Goal: Information Seeking & Learning: Learn about a topic

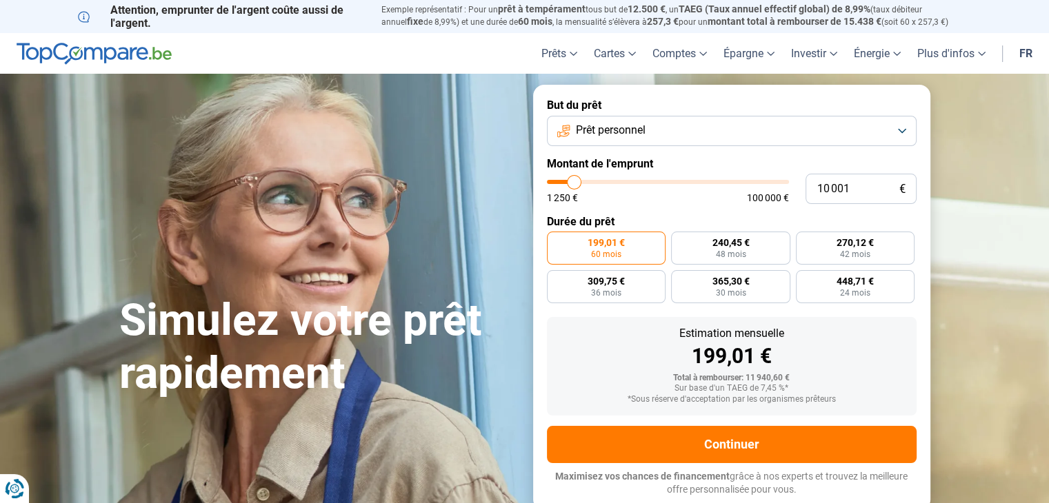
type input "9 750"
type input "9750"
type input "11 500"
type input "11500"
type input "12 500"
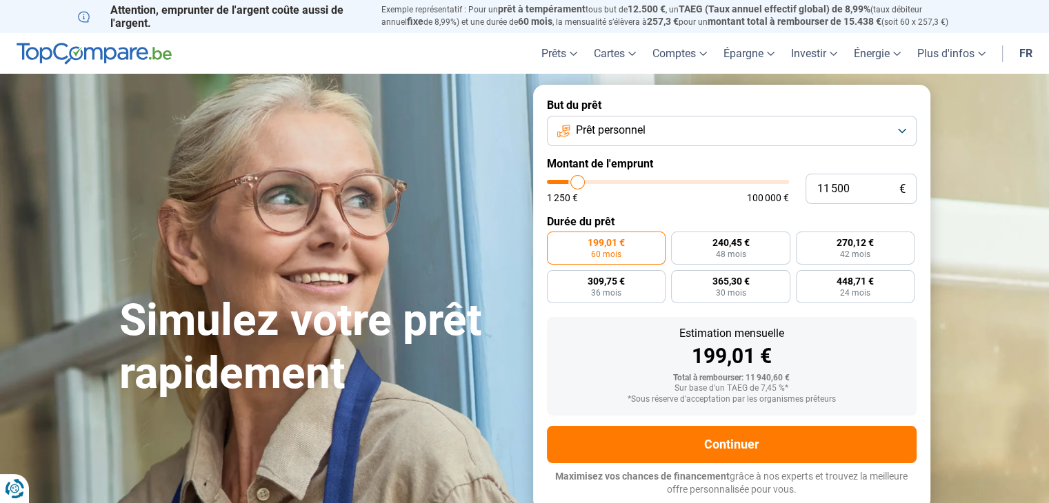
type input "12500"
type input "13 500"
type input "13500"
type input "14 500"
type input "14500"
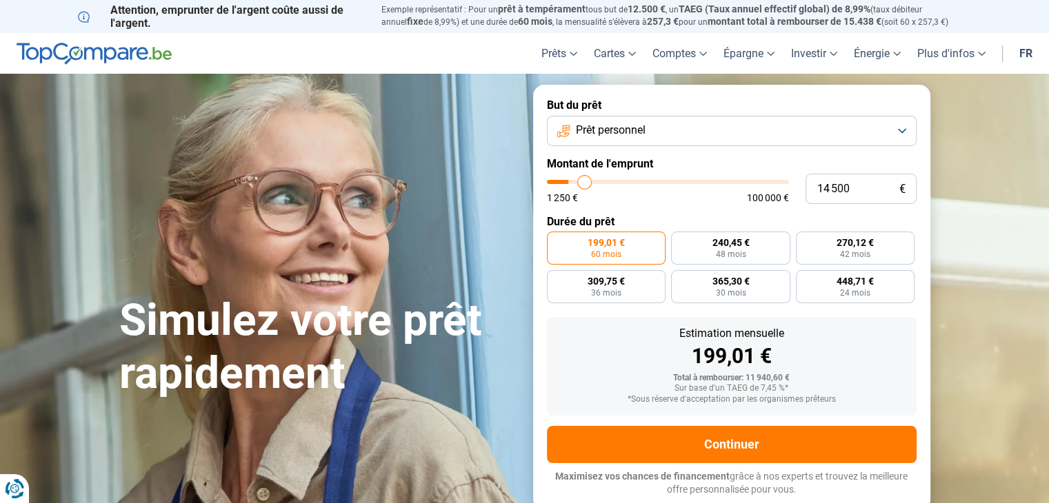
type input "15 250"
type input "15250"
type input "15 750"
type input "15750"
type input "16 750"
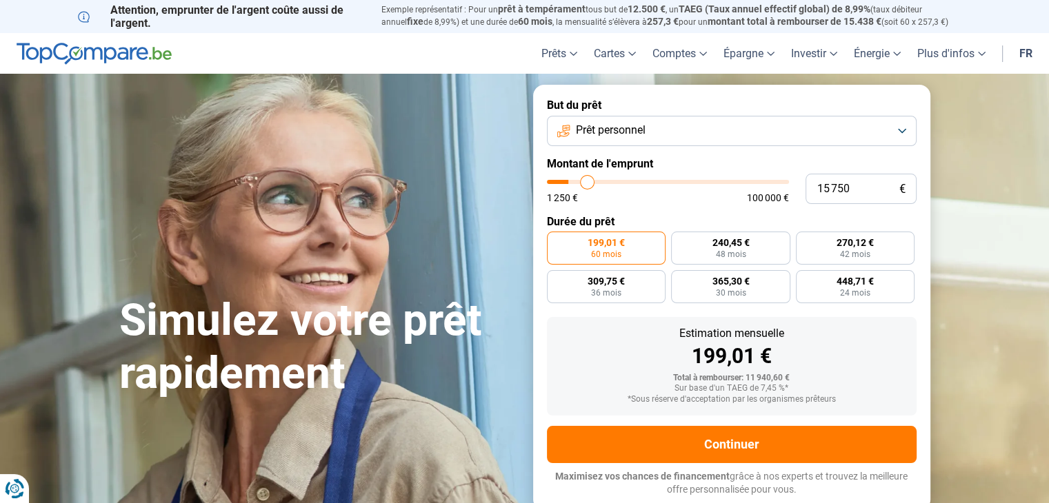
type input "16750"
type input "17 500"
type input "17500"
type input "18 250"
type input "18250"
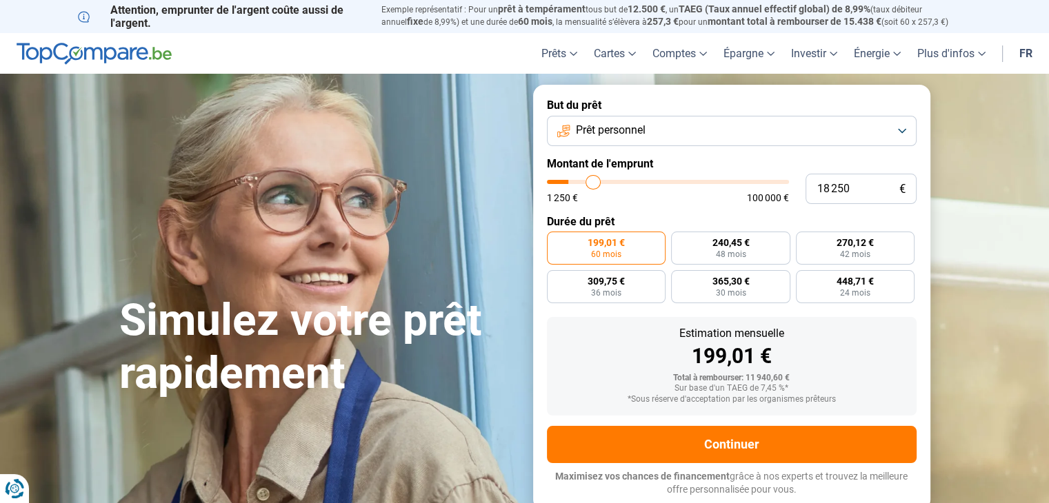
type input "18 750"
type input "18750"
type input "19 000"
type input "19000"
type input "19 250"
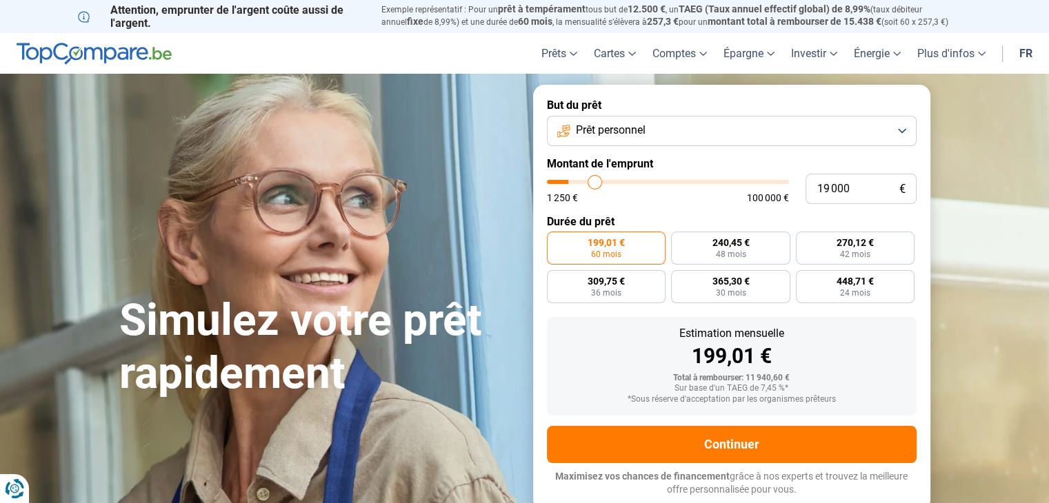
type input "19250"
type input "20 000"
type input "20000"
type input "20 250"
type input "20250"
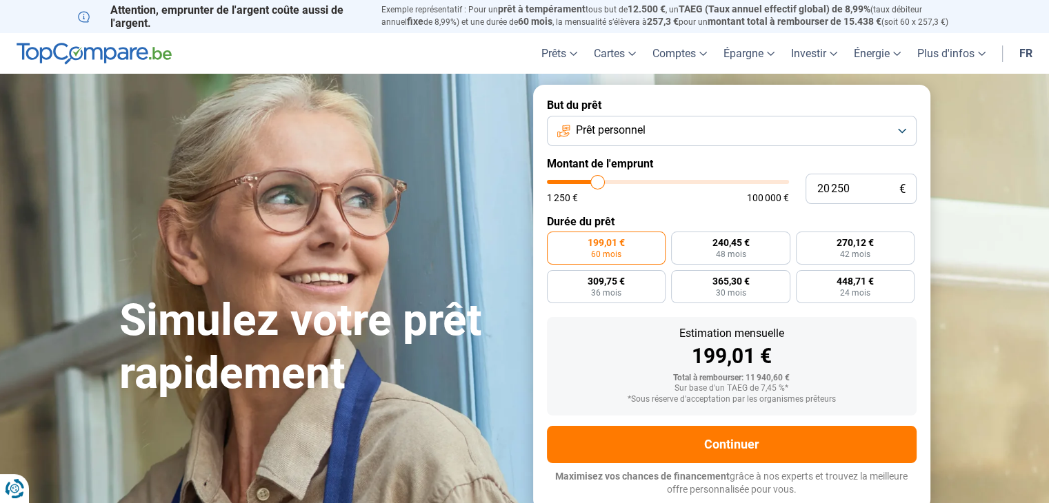
type input "20 500"
type input "20500"
type input "20 750"
type input "20750"
type input "21 250"
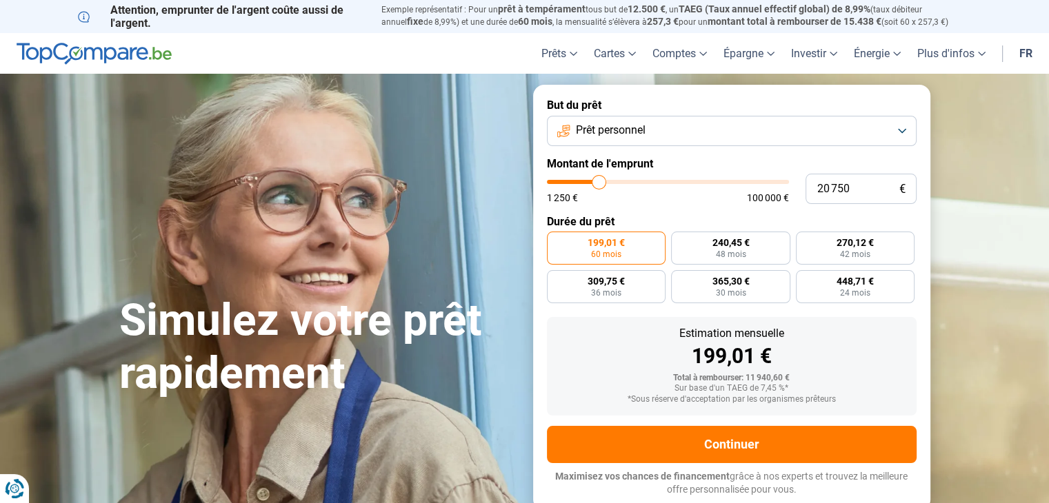
type input "21250"
type input "21 750"
type input "21750"
type input "22 250"
type input "22250"
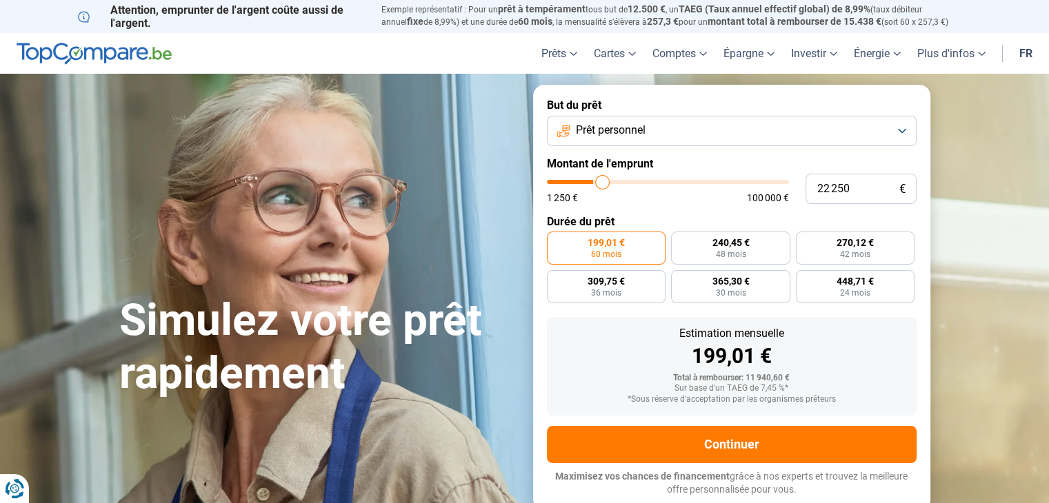
type input "22 500"
type input "22500"
type input "23 000"
type input "23000"
type input "23 500"
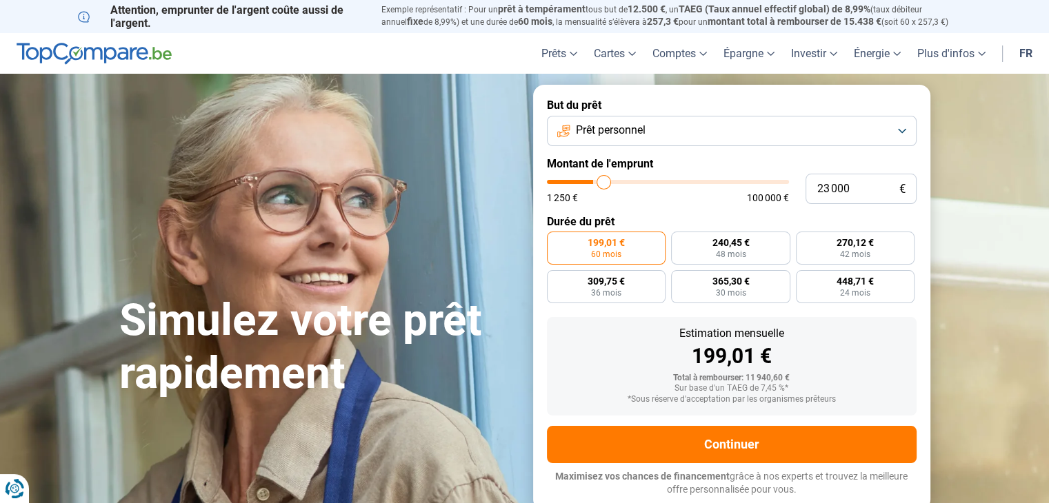
type input "23500"
type input "23 750"
type input "23750"
type input "24 500"
type input "24500"
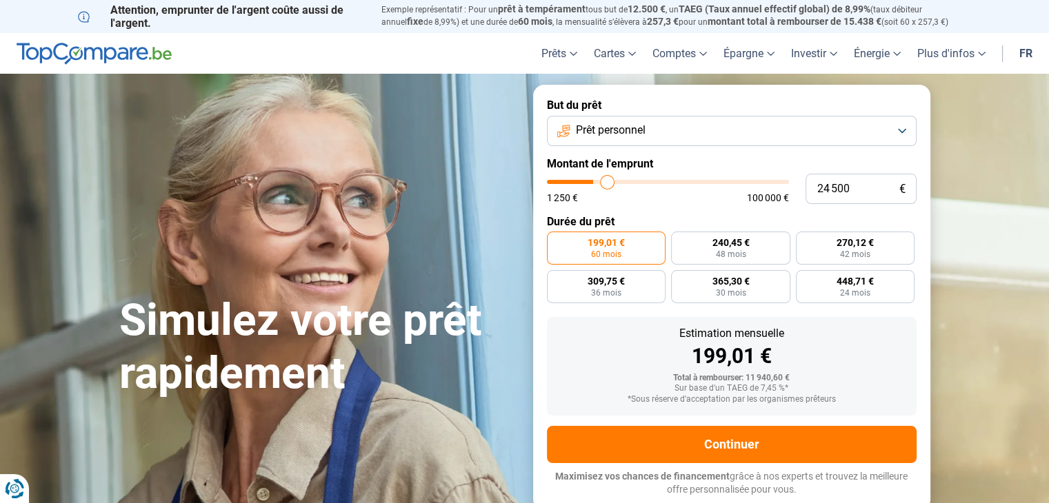
type input "24 750"
type input "24750"
type input "25 250"
type input "25250"
type input "26 000"
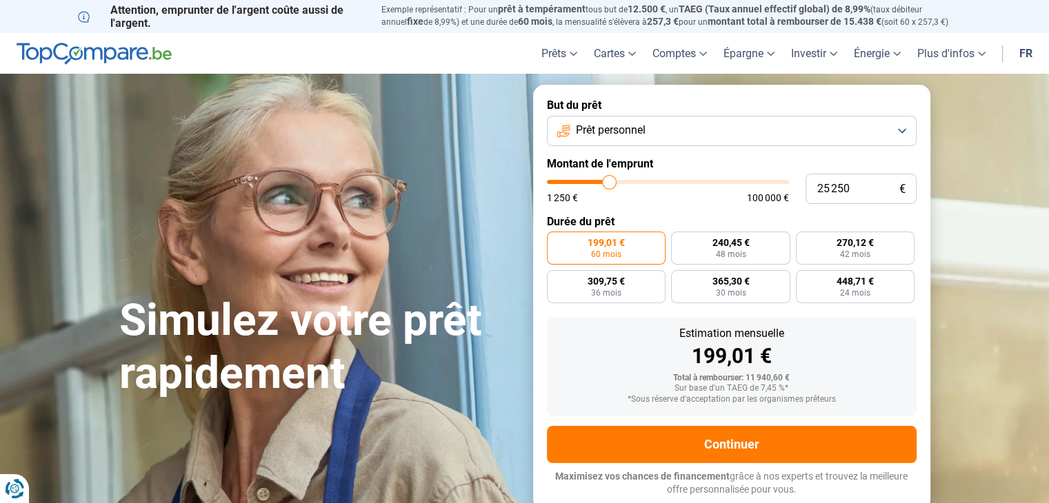
type input "26000"
type input "26 500"
type input "26500"
type input "27 000"
type input "27000"
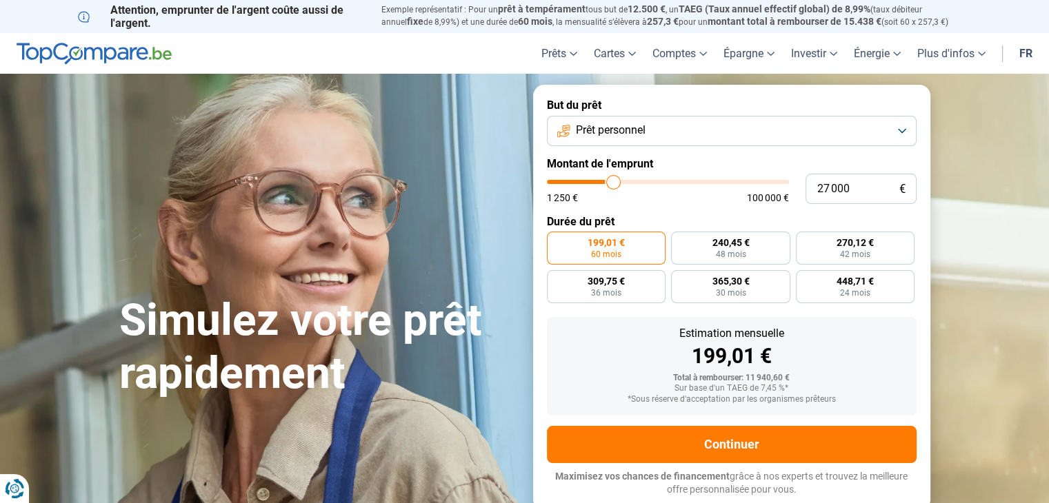
type input "27 250"
type input "27250"
type input "27 500"
type input "27500"
type input "27 750"
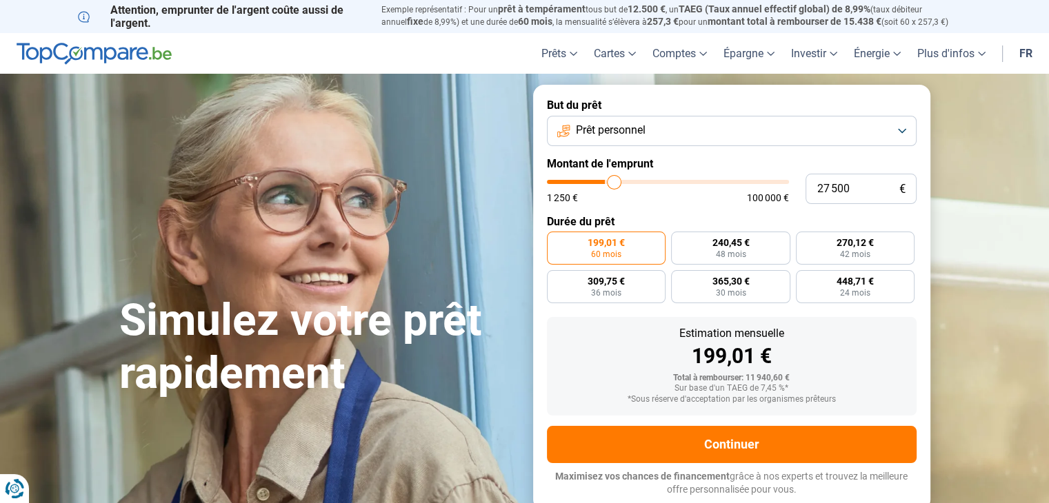
type input "27750"
type input "28 000"
type input "28000"
type input "28 250"
type input "28250"
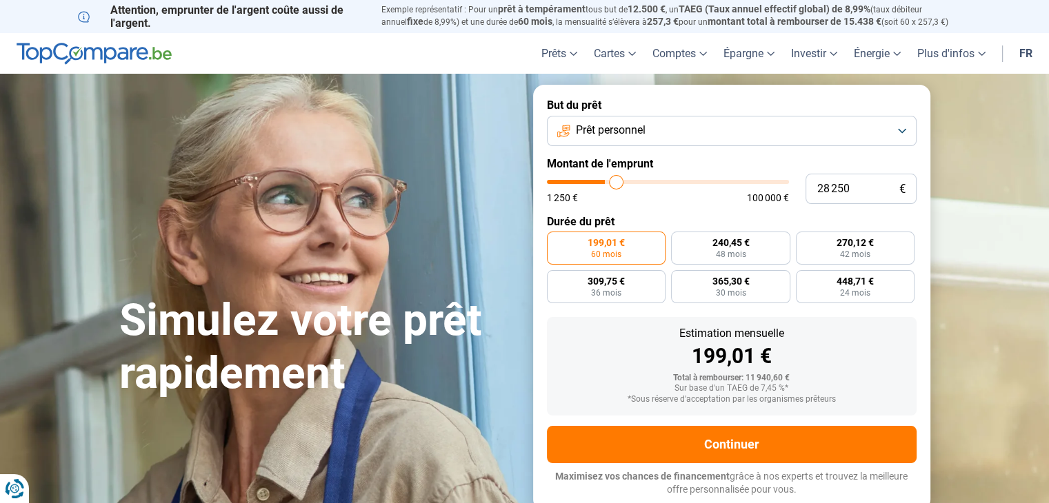
type input "28 500"
type input "28500"
type input "29 000"
type input "29000"
type input "29 250"
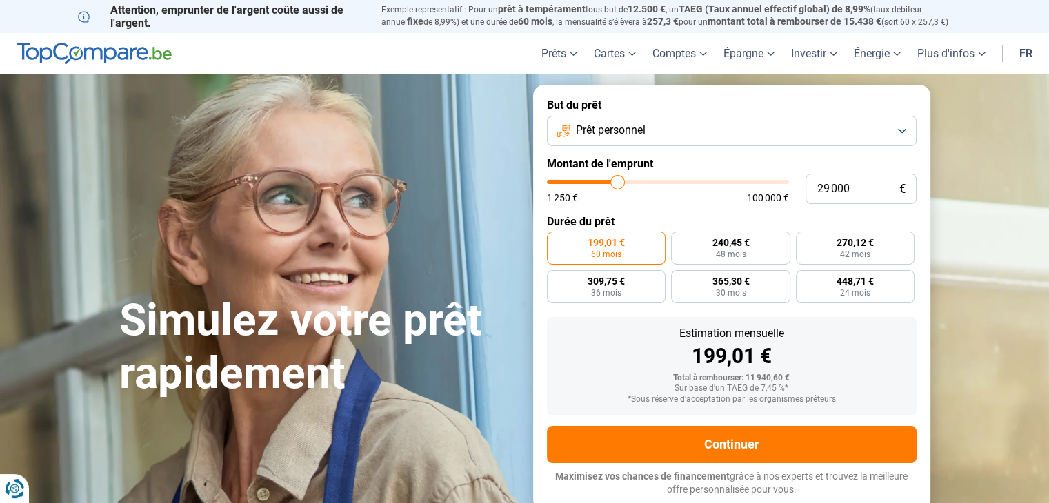
type input "29250"
type input "29 500"
type input "29500"
type input "30 250"
type input "30250"
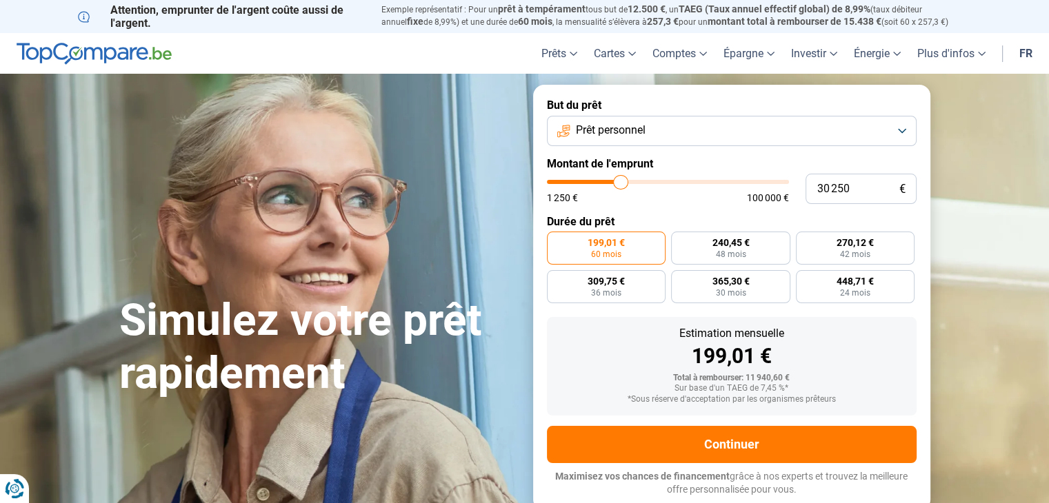
type input "30 500"
type input "30500"
type input "31 250"
type input "31250"
type input "31 500"
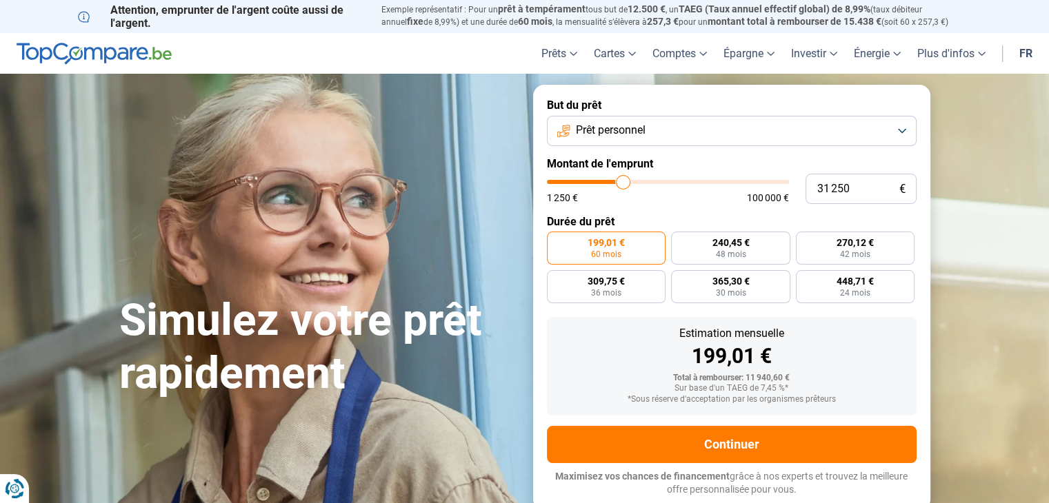
type input "31500"
type input "31 750"
type input "31750"
type input "32 000"
type input "32000"
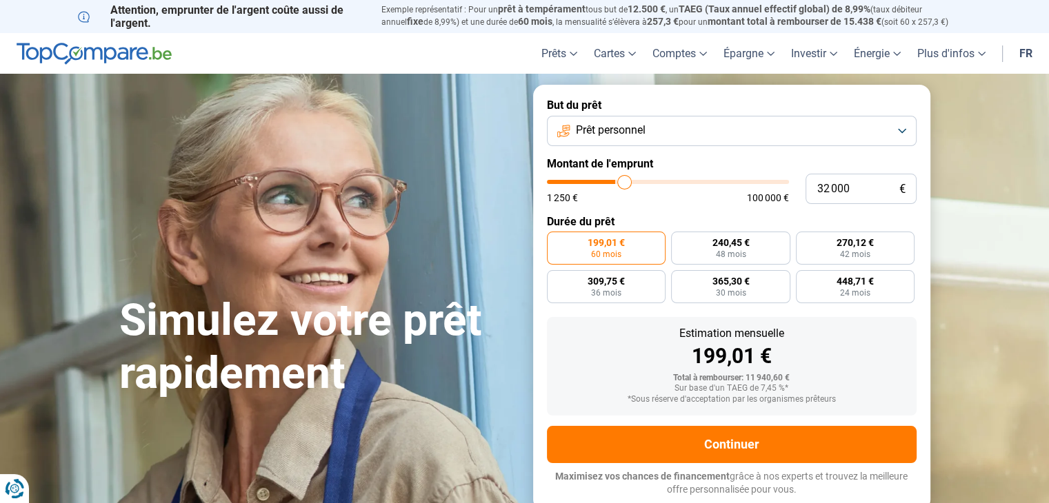
type input "32 250"
type input "32250"
type input "32 500"
type input "32500"
type input "32 750"
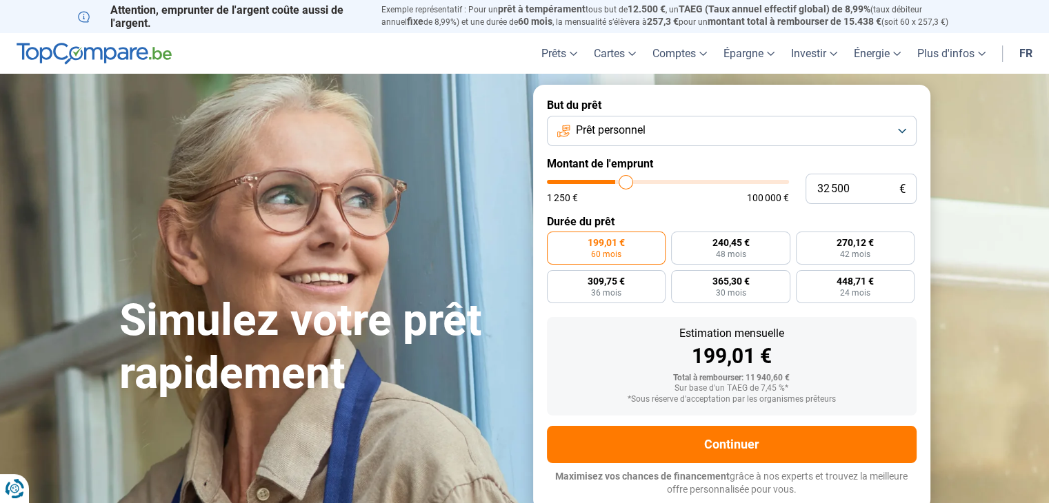
type input "32750"
type input "33 000"
type input "33000"
type input "33 500"
type input "33500"
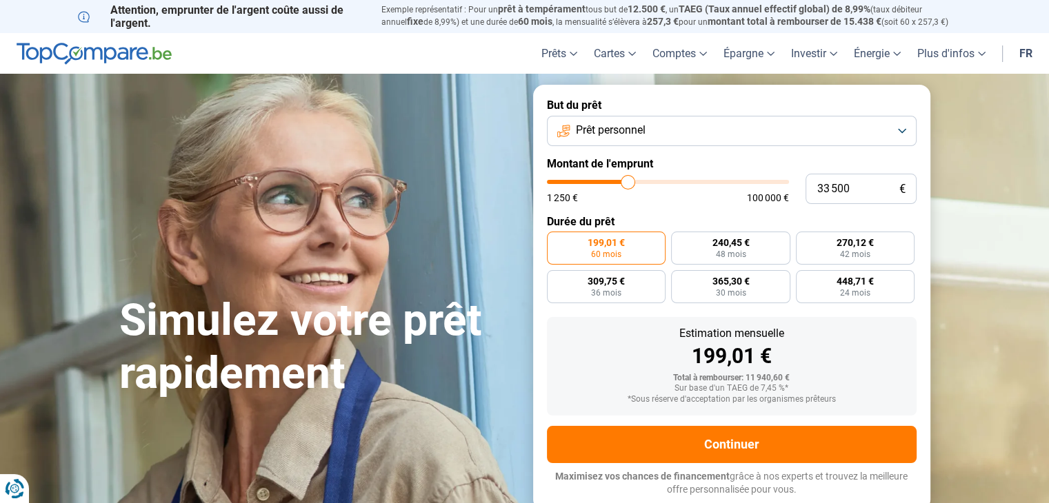
type input "34 000"
type input "34000"
type input "34 250"
type input "34250"
type input "35 250"
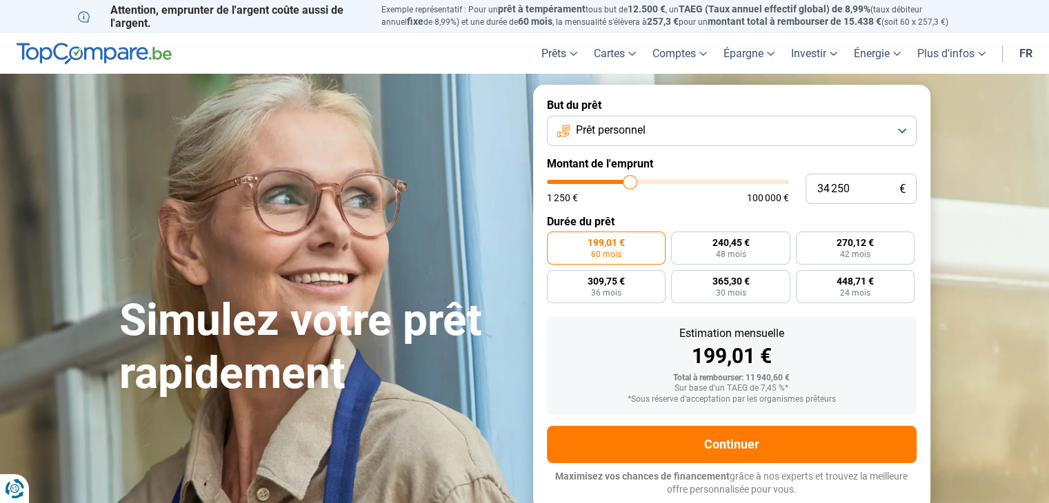
type input "35250"
type input "35 750"
type input "35750"
type input "36 250"
type input "36250"
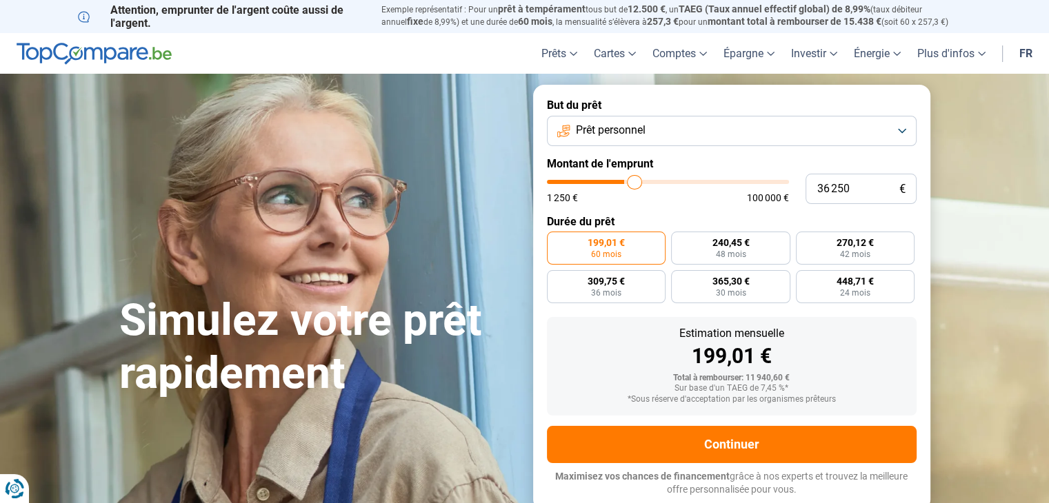
type input "36 500"
type input "36500"
type input "36 750"
type input "36750"
type input "37 000"
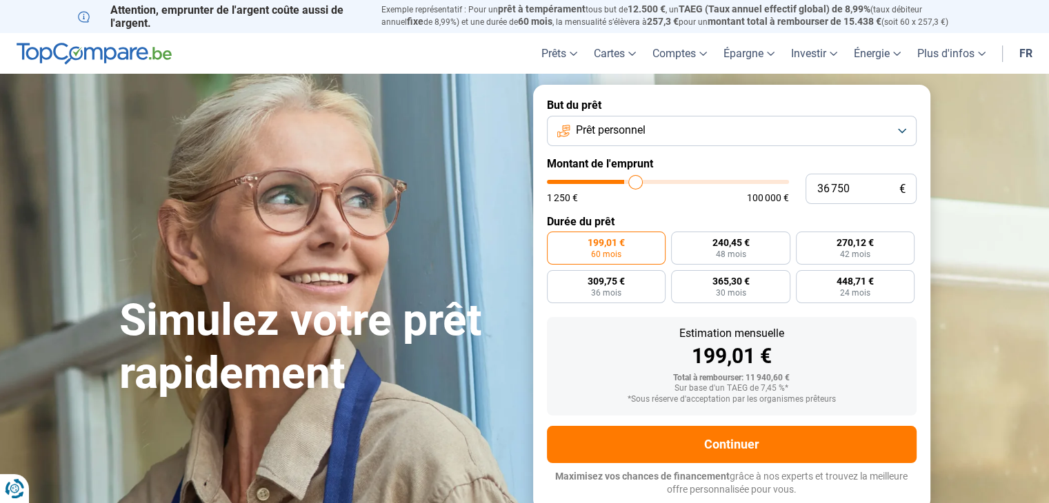
type input "37000"
type input "37 250"
type input "37250"
type input "37 500"
type input "37500"
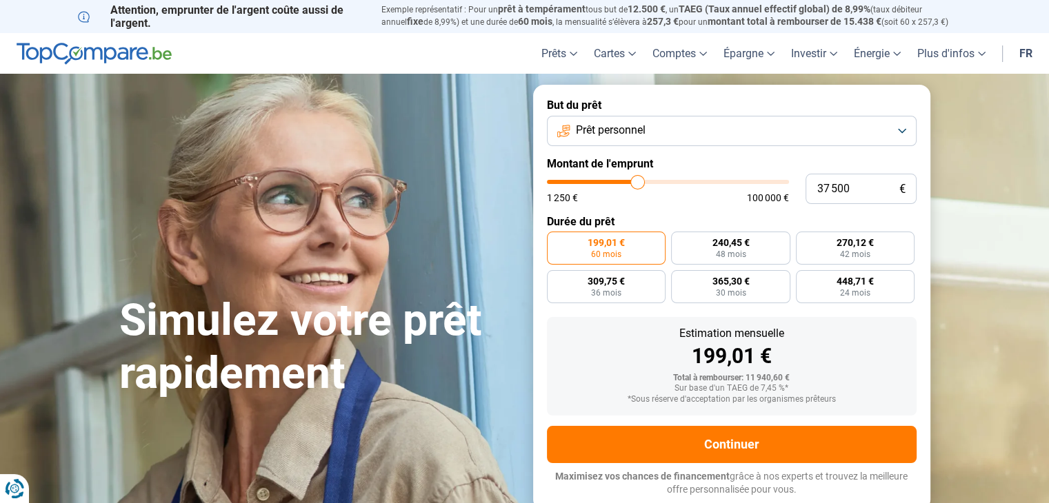
type input "37 750"
type input "37750"
type input "38 000"
type input "38000"
type input "38 750"
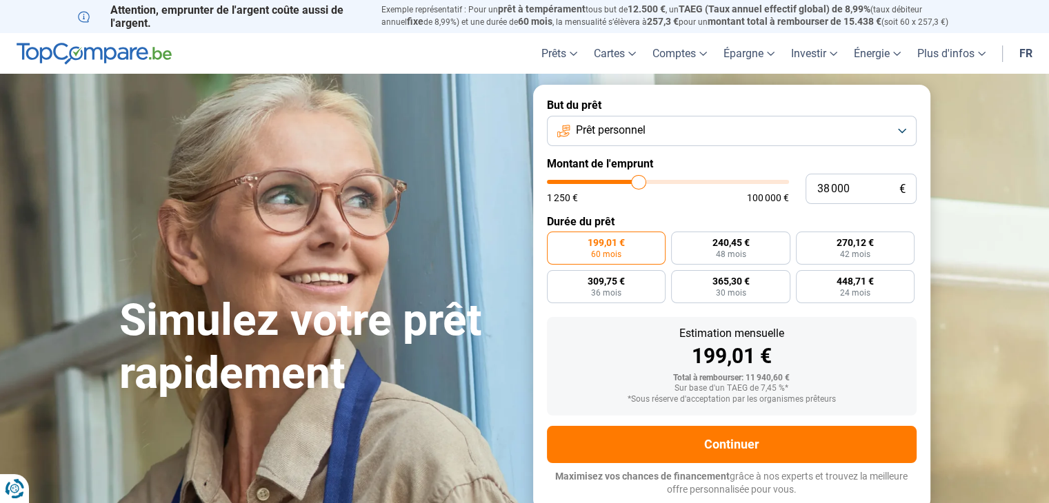
type input "38750"
type input "41 000"
type input "41000"
type input "41 750"
type input "41750"
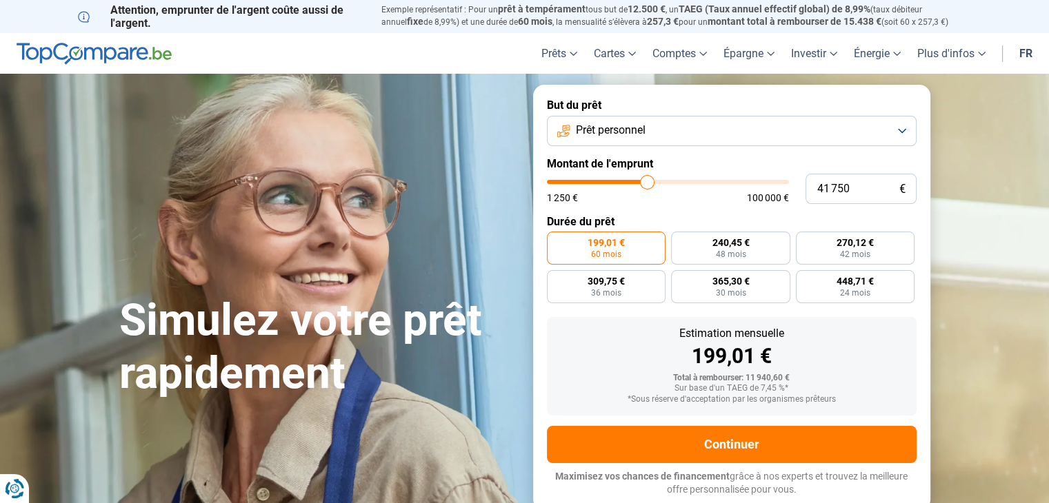
type input "42 250"
type input "42250"
type input "42 750"
type input "42750"
type input "43 000"
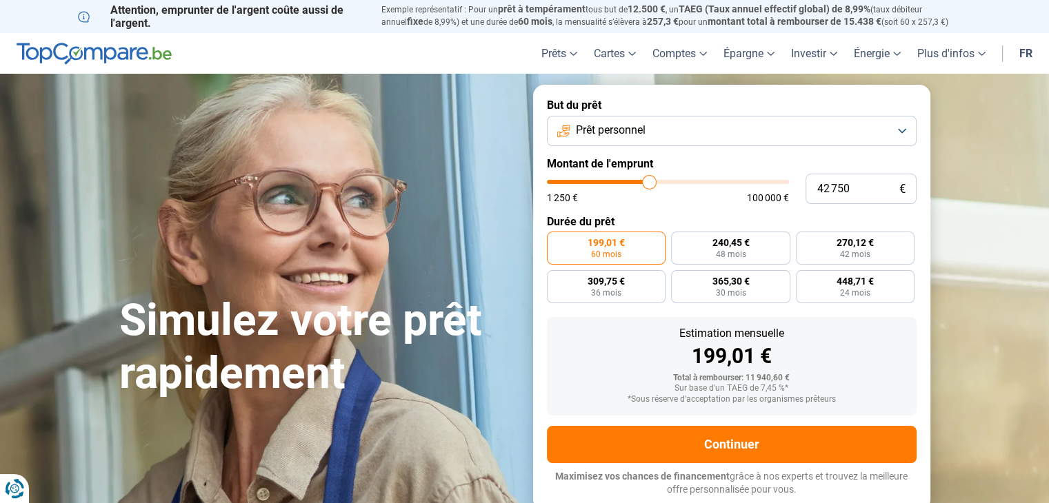
type input "43000"
type input "43 250"
type input "43250"
type input "43 500"
type input "43500"
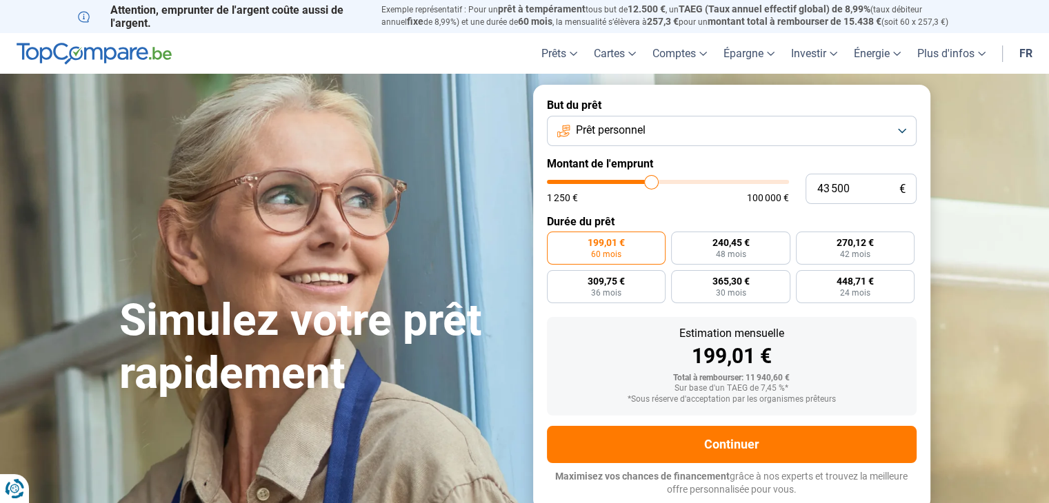
type input "44 250"
type input "44250"
type input "44 500"
type input "44500"
type input "45 000"
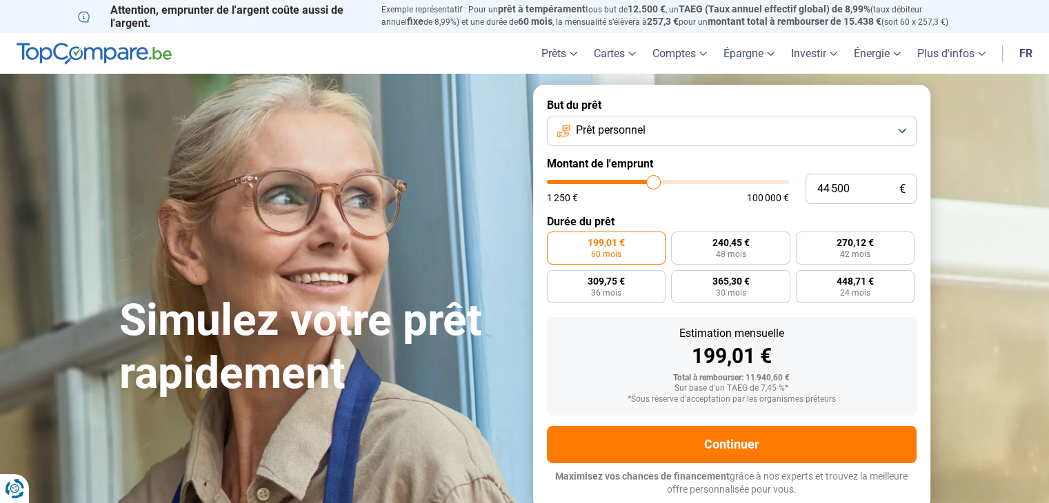
type input "45000"
type input "45 250"
type input "45250"
type input "45 750"
type input "45750"
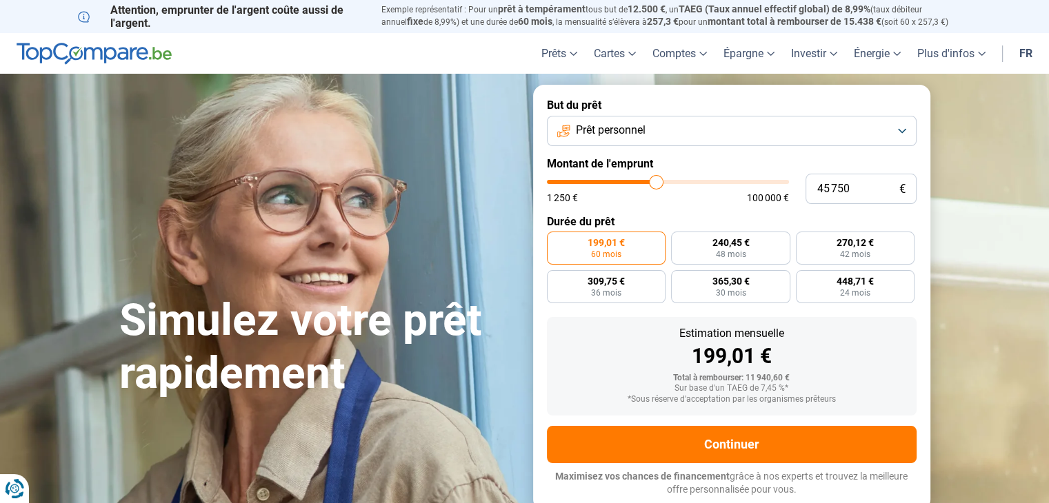
type input "46 000"
type input "46000"
type input "46 250"
type input "46250"
type input "46 500"
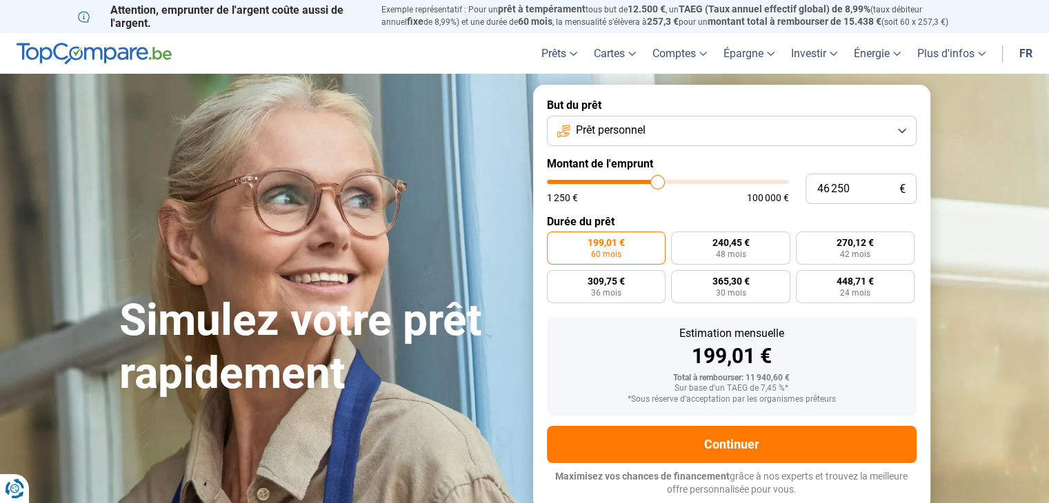
type input "46500"
type input "47 000"
type input "47000"
type input "47 250"
type input "47250"
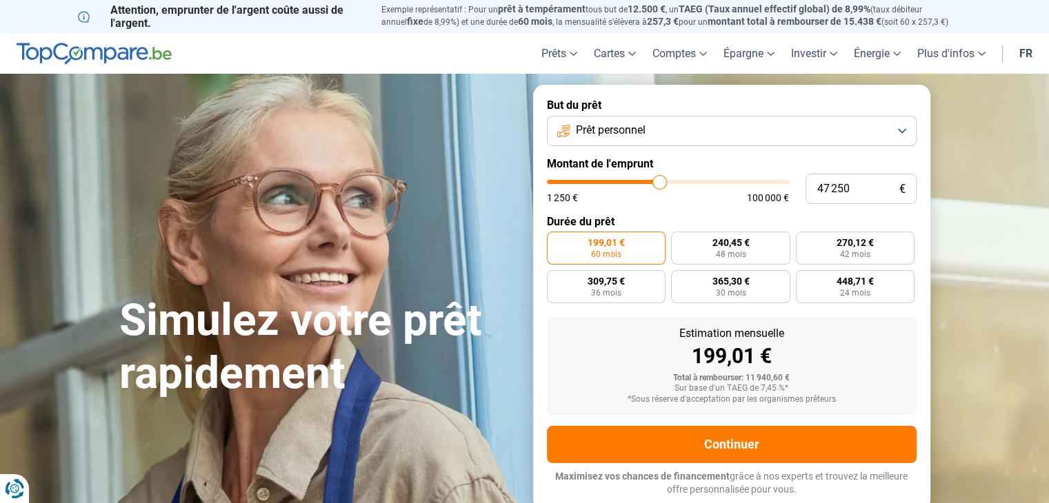
type input "48 000"
type input "48000"
type input "48 250"
type input "48250"
type input "48 750"
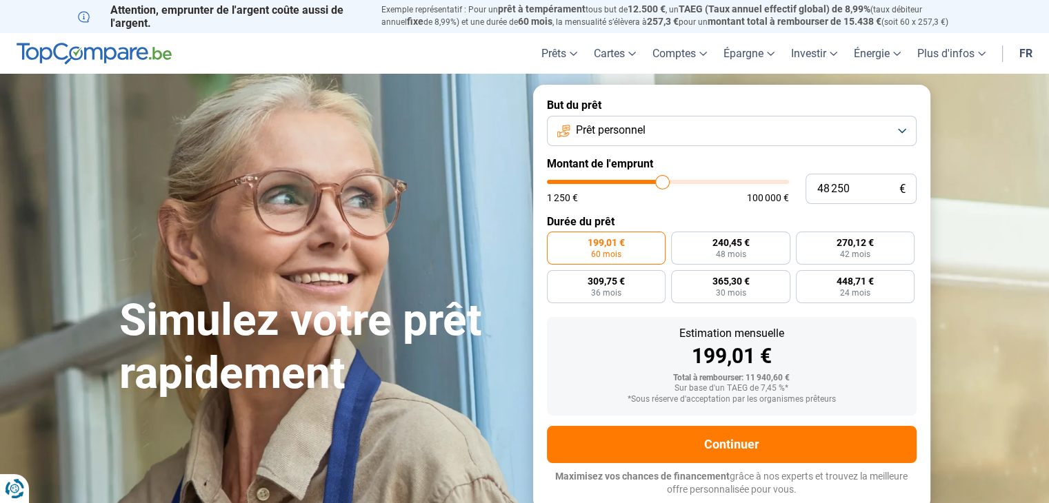
type input "48750"
type input "49 250"
type input "49250"
type input "49 500"
type input "49500"
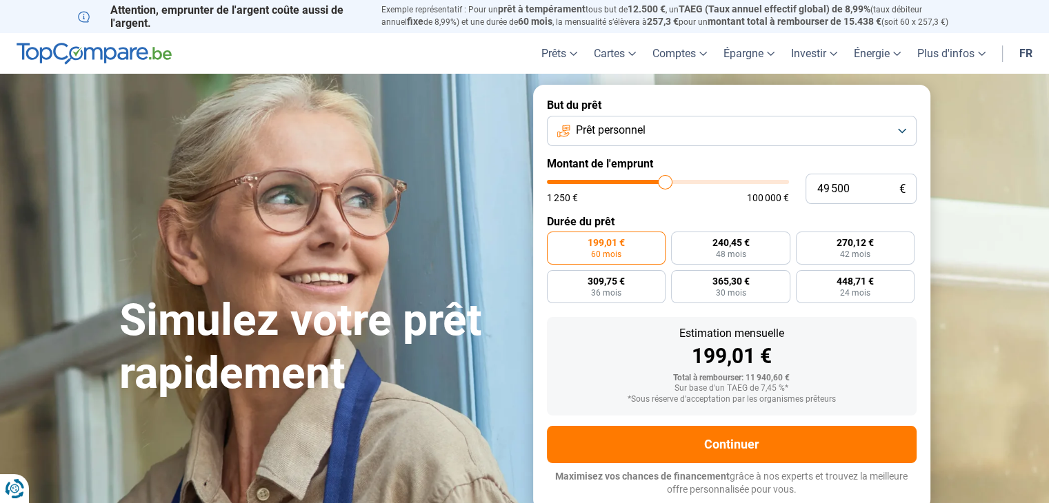
type input "49 750"
type input "49750"
type input "50 000"
drag, startPoint x: 570, startPoint y: 186, endPoint x: 665, endPoint y: 185, distance: 95.1
type input "50000"
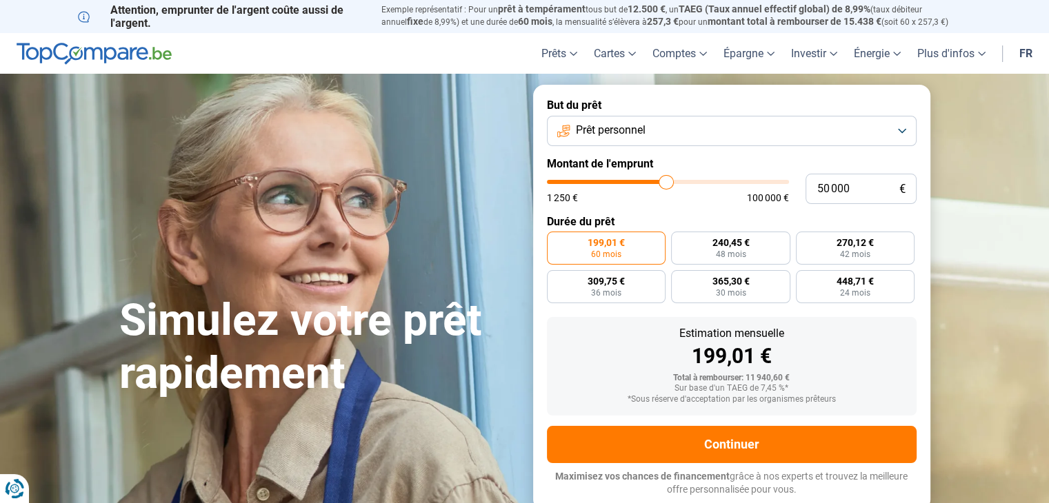
click at [665, 184] on input "range" at bounding box center [668, 182] width 242 height 4
radio input "false"
